Goal: Information Seeking & Learning: Learn about a topic

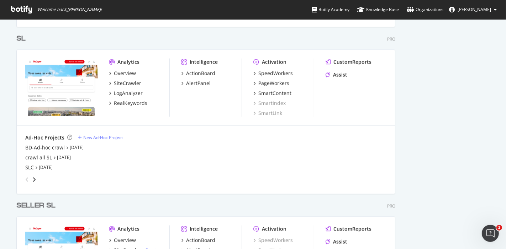
scroll to position [1001, 0]
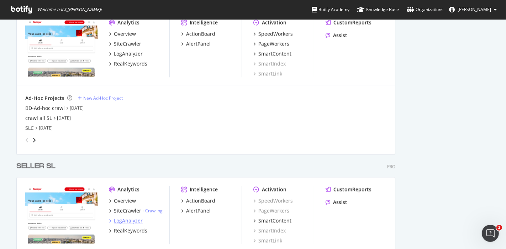
click at [127, 221] on div "LogAnalyzer" at bounding box center [128, 221] width 29 height 7
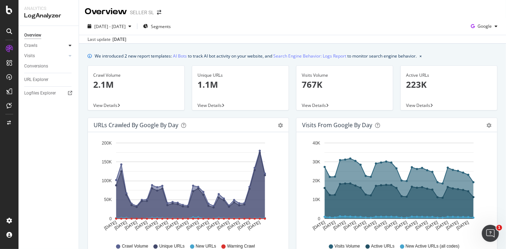
click at [70, 46] on icon at bounding box center [70, 45] width 3 height 4
click at [38, 81] on div "HTTP Codes" at bounding box center [39, 83] width 24 height 7
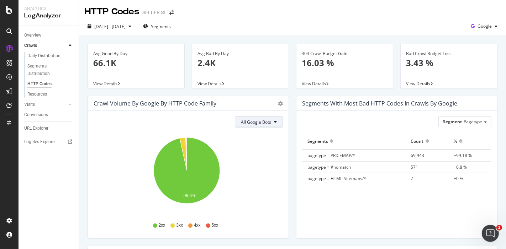
click at [274, 120] on button "All Google Bots" at bounding box center [259, 121] width 48 height 11
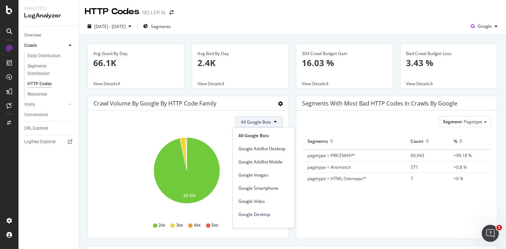
click at [278, 102] on icon "gear" at bounding box center [280, 103] width 5 height 5
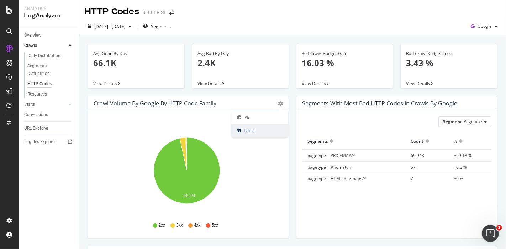
click at [256, 129] on span "Table" at bounding box center [259, 131] width 57 height 10
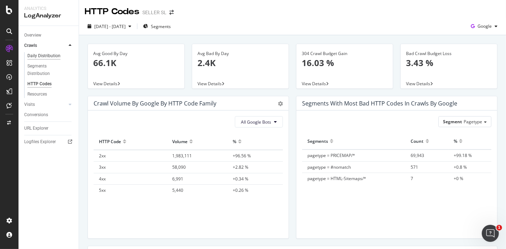
click at [46, 59] on div "Daily Distribution" at bounding box center [43, 55] width 33 height 7
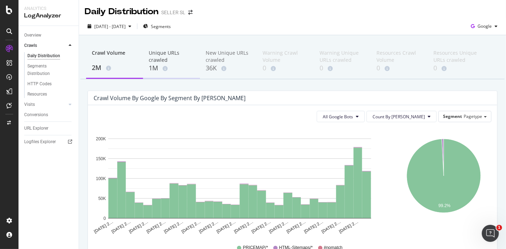
click at [168, 66] on div "1M" at bounding box center [172, 68] width 46 height 9
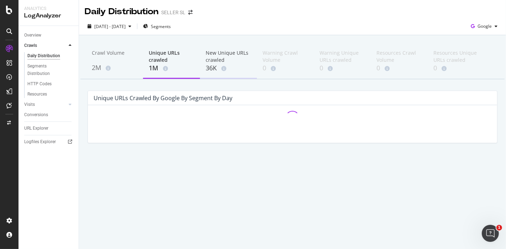
click at [217, 65] on div "36K" at bounding box center [229, 68] width 46 height 9
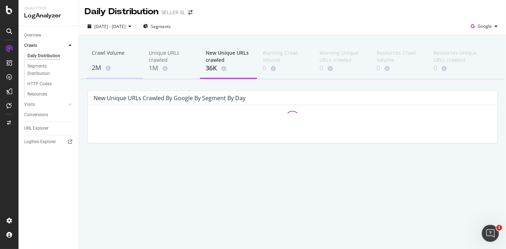
click at [110, 60] on div "Crawl Volume" at bounding box center [115, 56] width 46 height 14
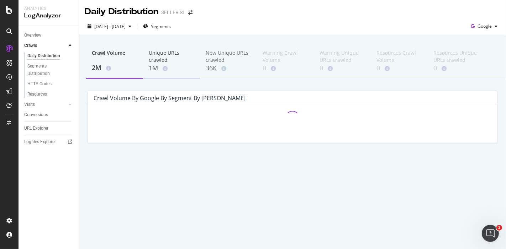
click at [159, 60] on div "Unique URLs crawled" at bounding box center [172, 56] width 46 height 14
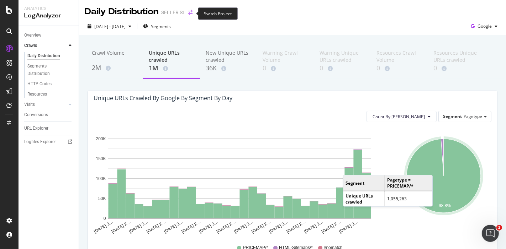
click at [190, 15] on icon "arrow-right-arrow-left" at bounding box center [190, 12] width 4 height 5
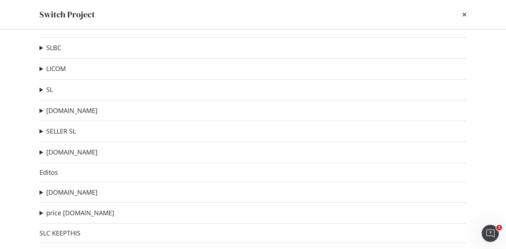
scroll to position [46, 0]
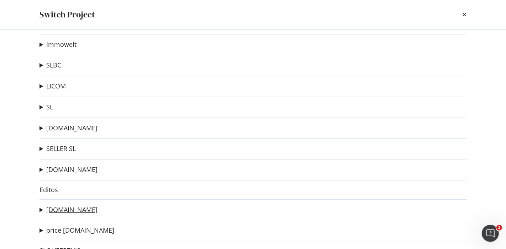
click at [77, 209] on link "meilleursagents.com" at bounding box center [71, 209] width 51 height 7
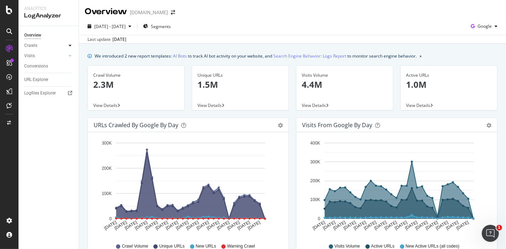
click at [68, 44] on div at bounding box center [70, 45] width 7 height 7
click at [39, 83] on div "HTTP Codes" at bounding box center [39, 83] width 24 height 7
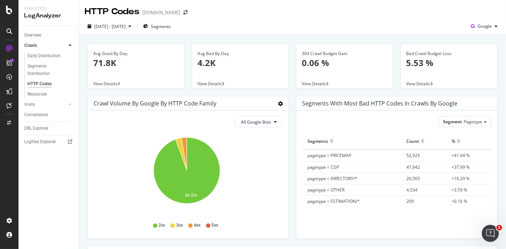
click at [278, 104] on icon "gear" at bounding box center [280, 103] width 5 height 5
click at [246, 129] on span "Table" at bounding box center [259, 131] width 57 height 10
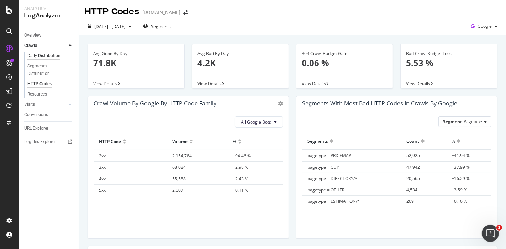
click at [37, 54] on div "Daily Distribution" at bounding box center [43, 55] width 33 height 7
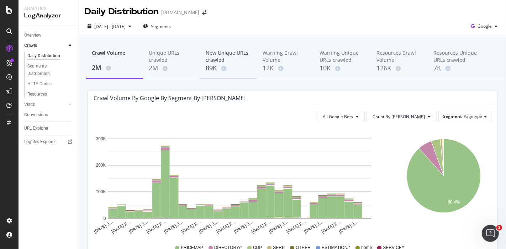
click at [221, 60] on div "New Unique URLs crawled" at bounding box center [229, 56] width 46 height 14
